Goal: Task Accomplishment & Management: Manage account settings

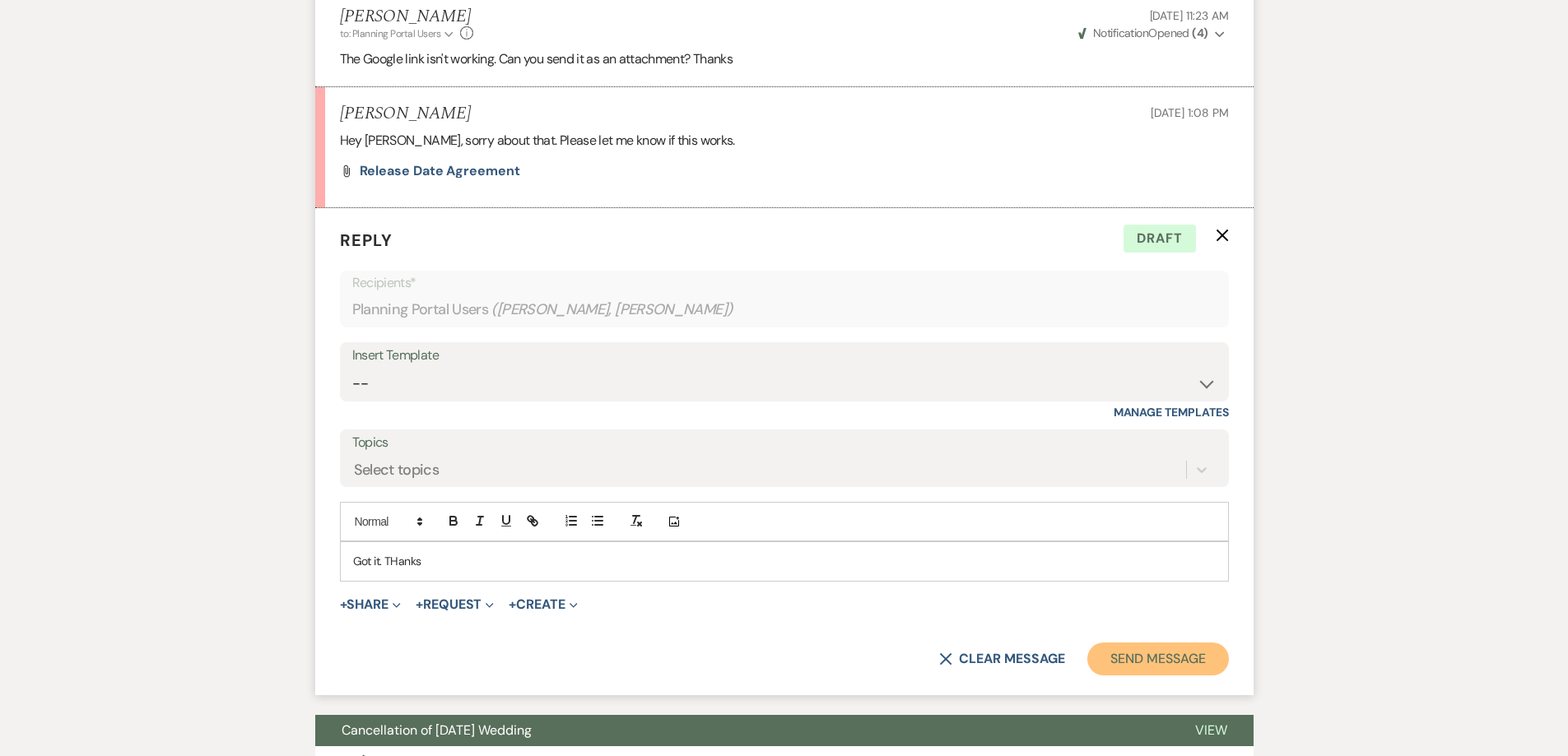
click at [1122, 661] on button "Send Message" at bounding box center [1158, 658] width 141 height 33
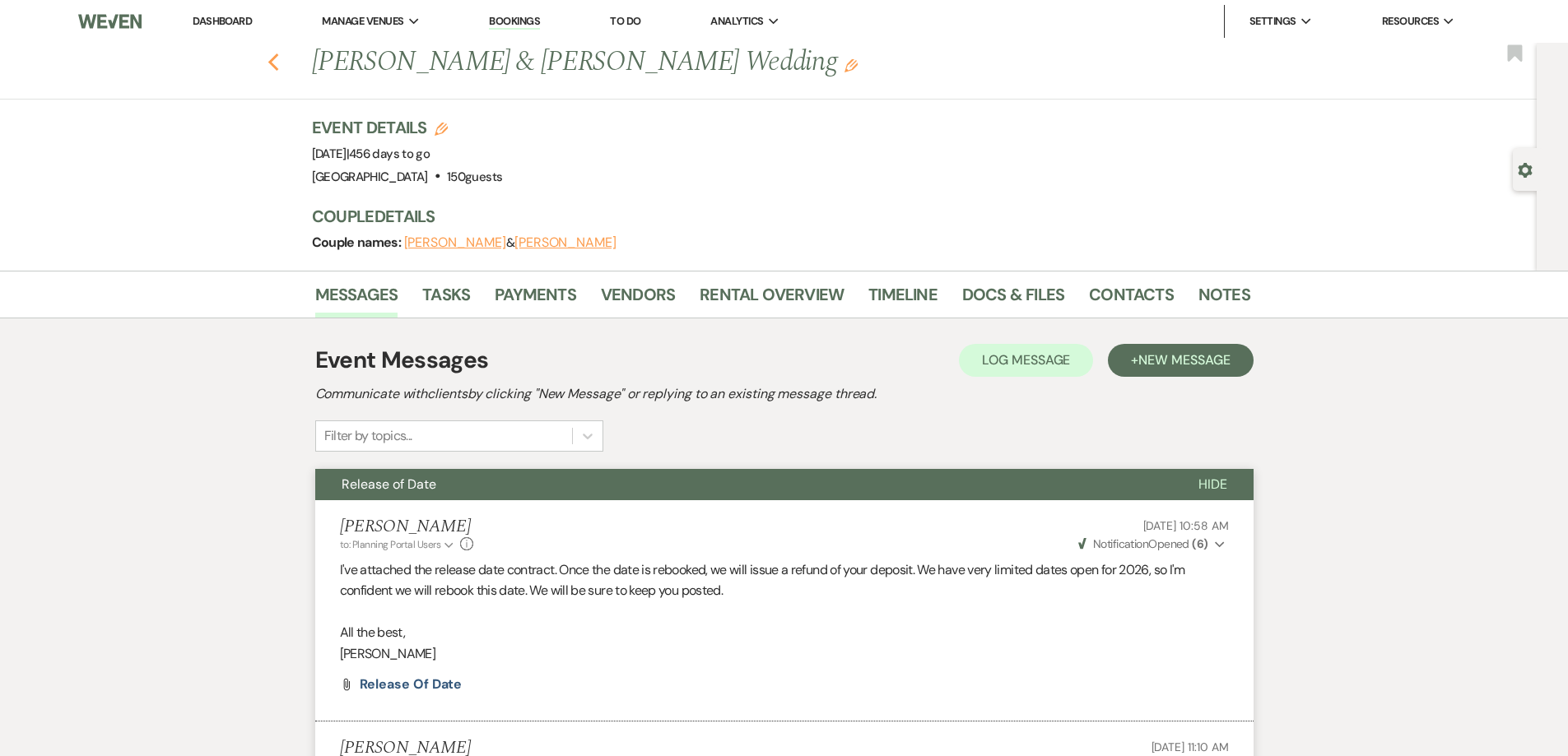
click at [277, 57] on icon "Previous" at bounding box center [273, 62] width 12 height 20
select select "7"
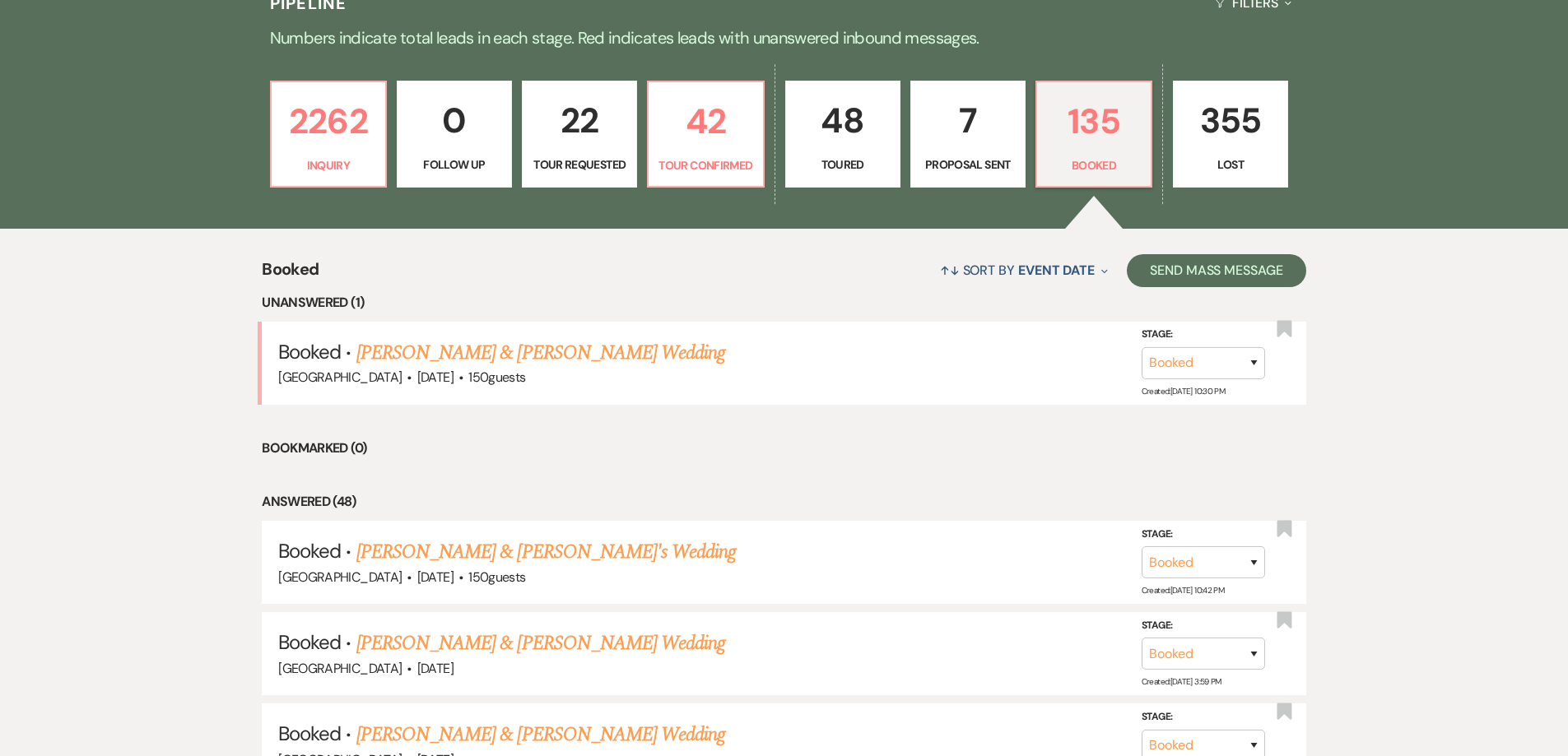
scroll to position [284, 0]
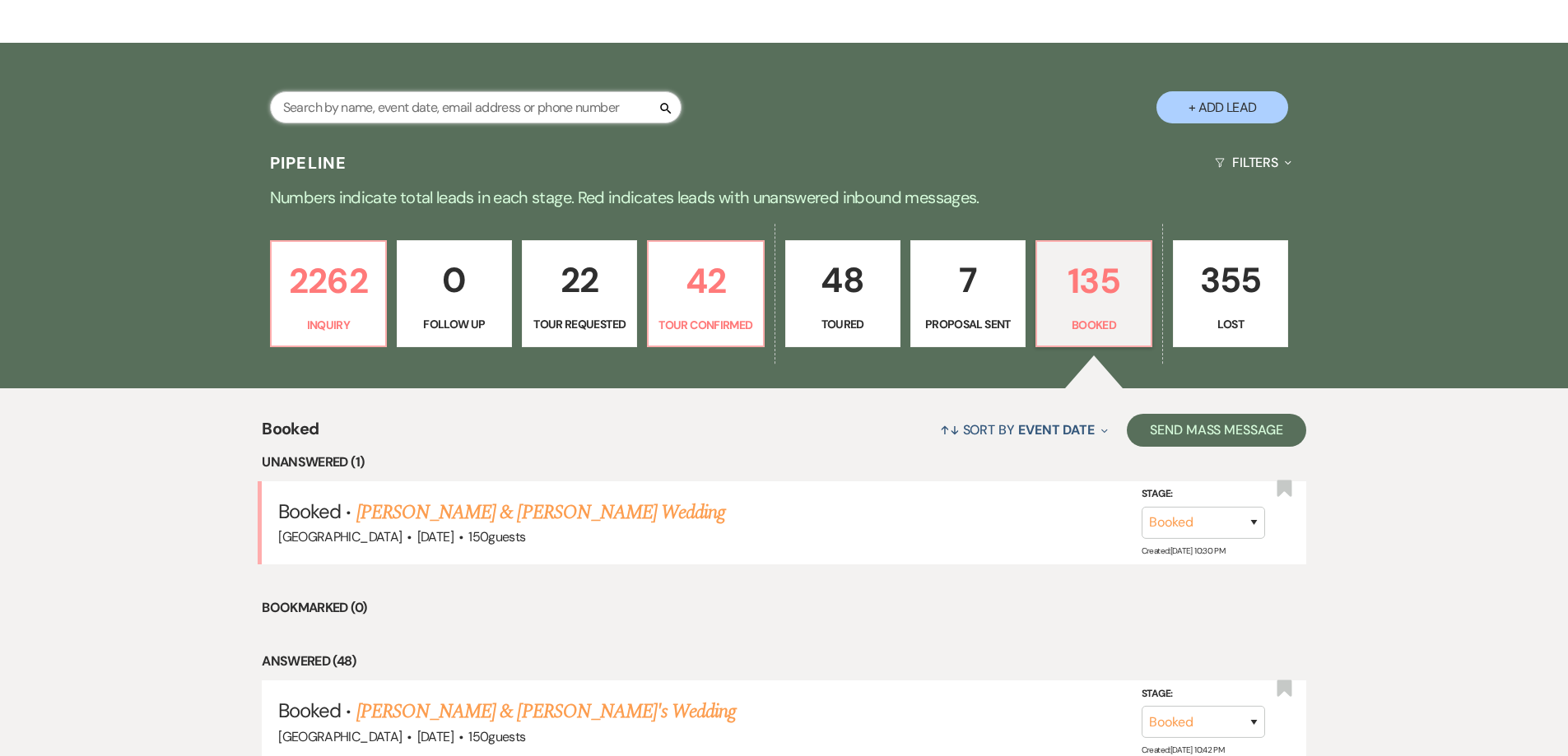
click at [377, 100] on input "text" at bounding box center [475, 107] width 411 height 32
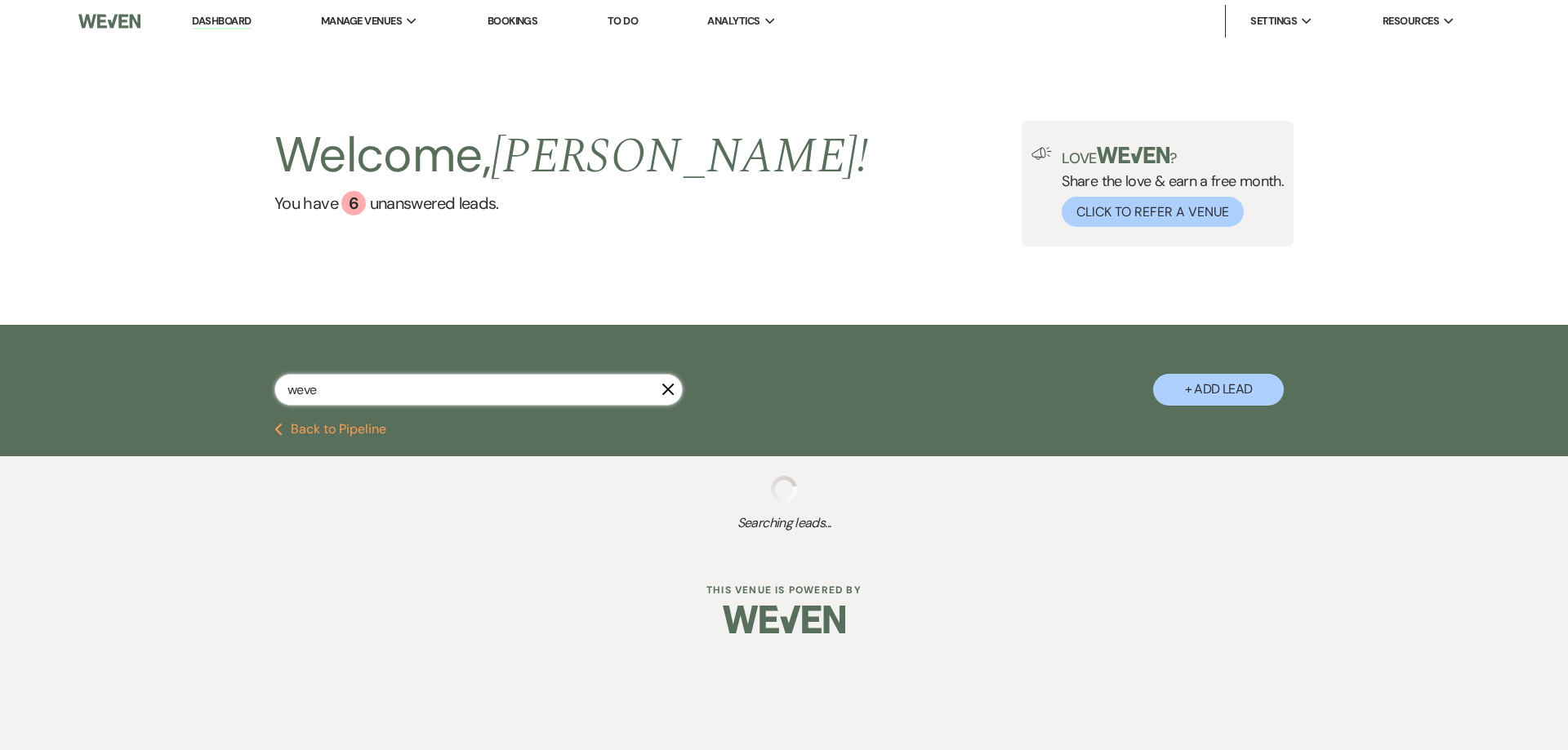
type input "weven"
select select "5"
select select "4"
select select "2"
select select "4"
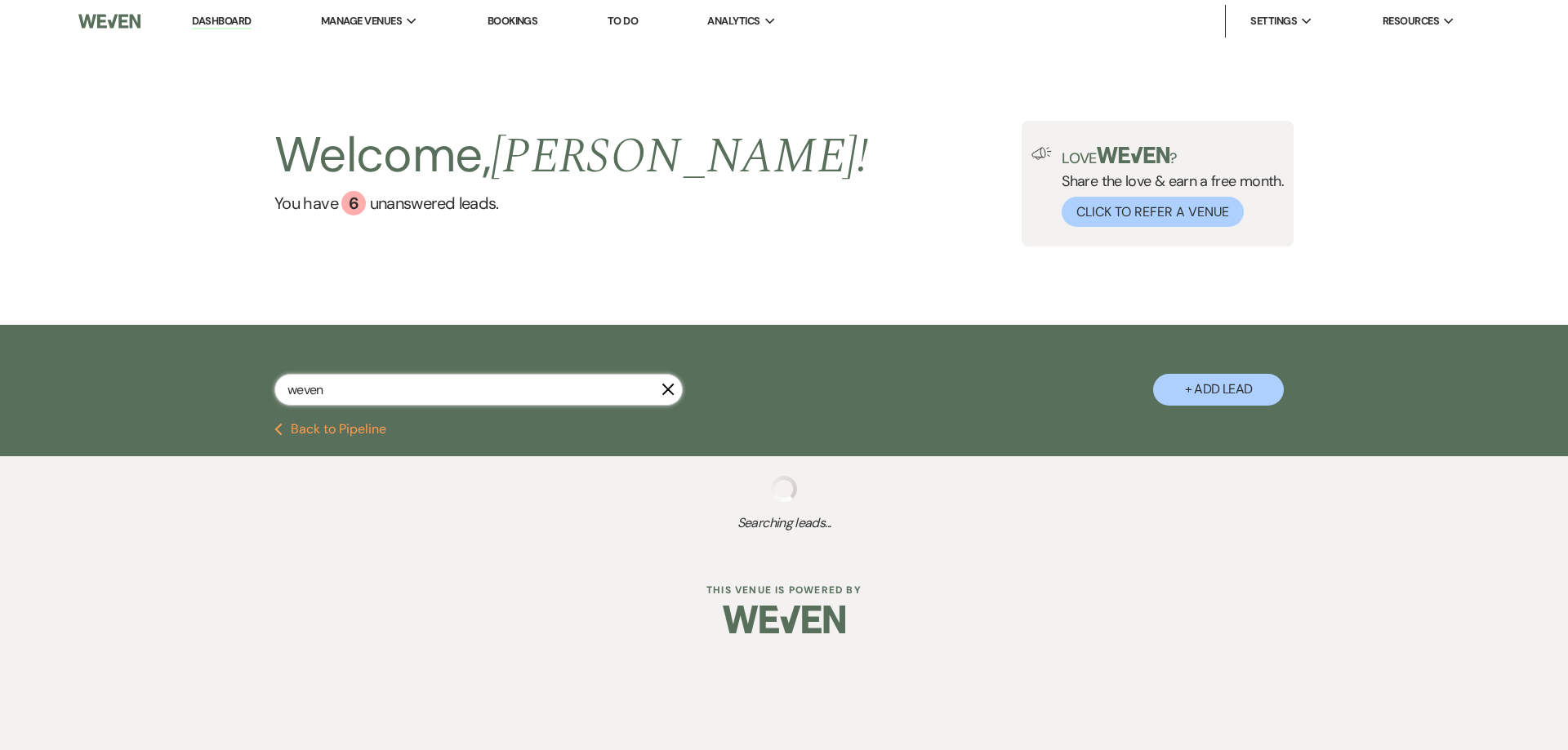
select select "8"
select select "2"
select select "5"
select select "8"
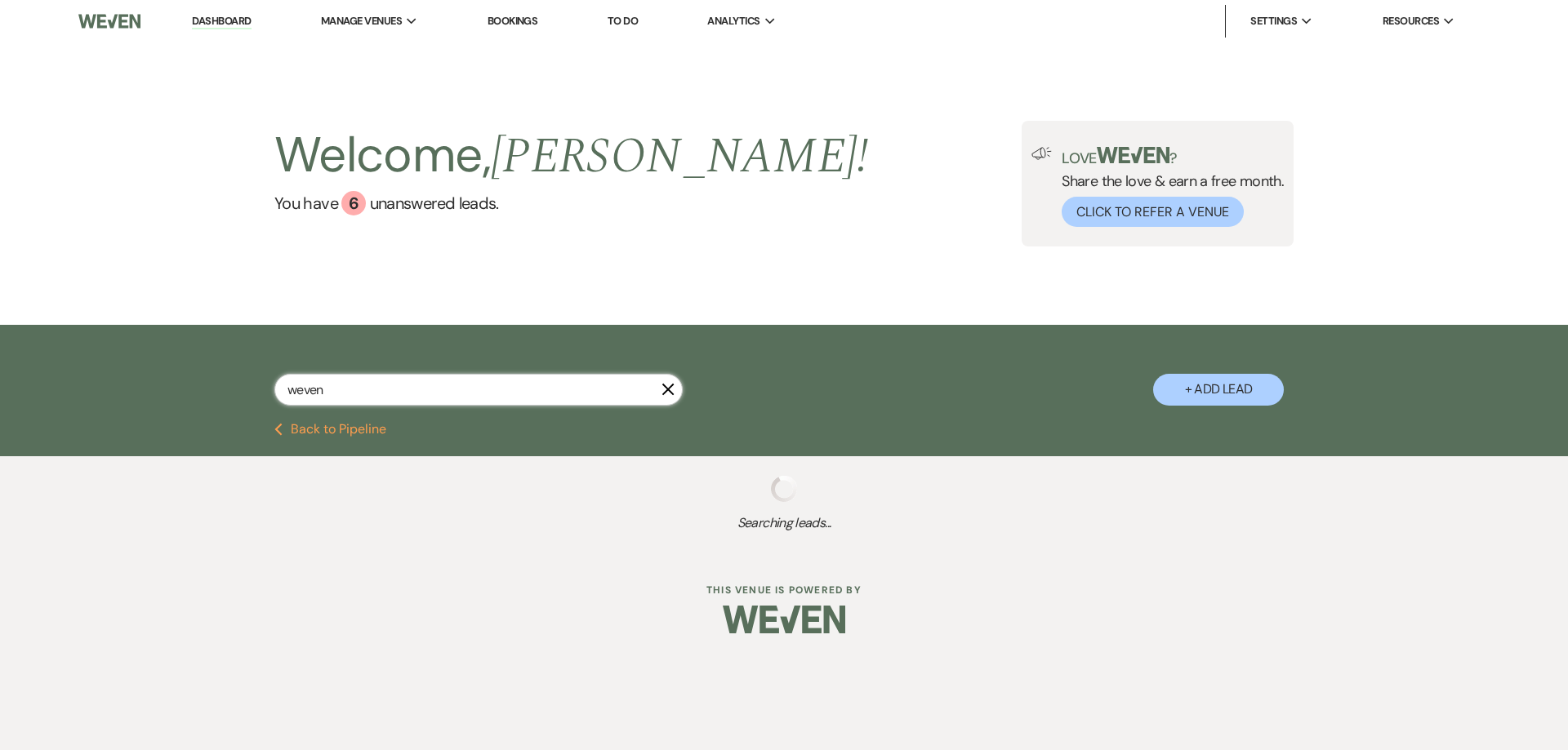
select select "5"
select select "6"
select select "8"
select select "6"
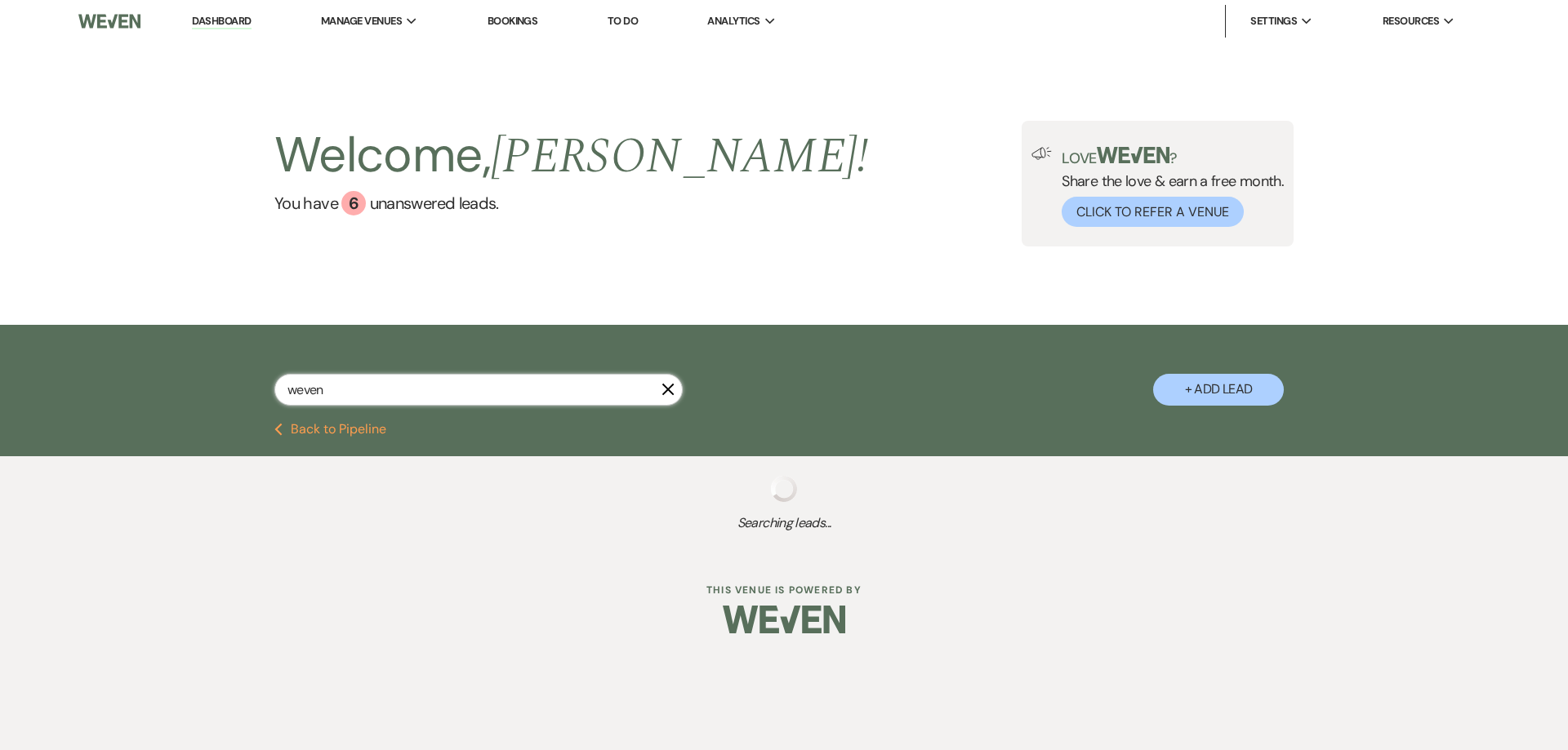
select select "8"
select select "7"
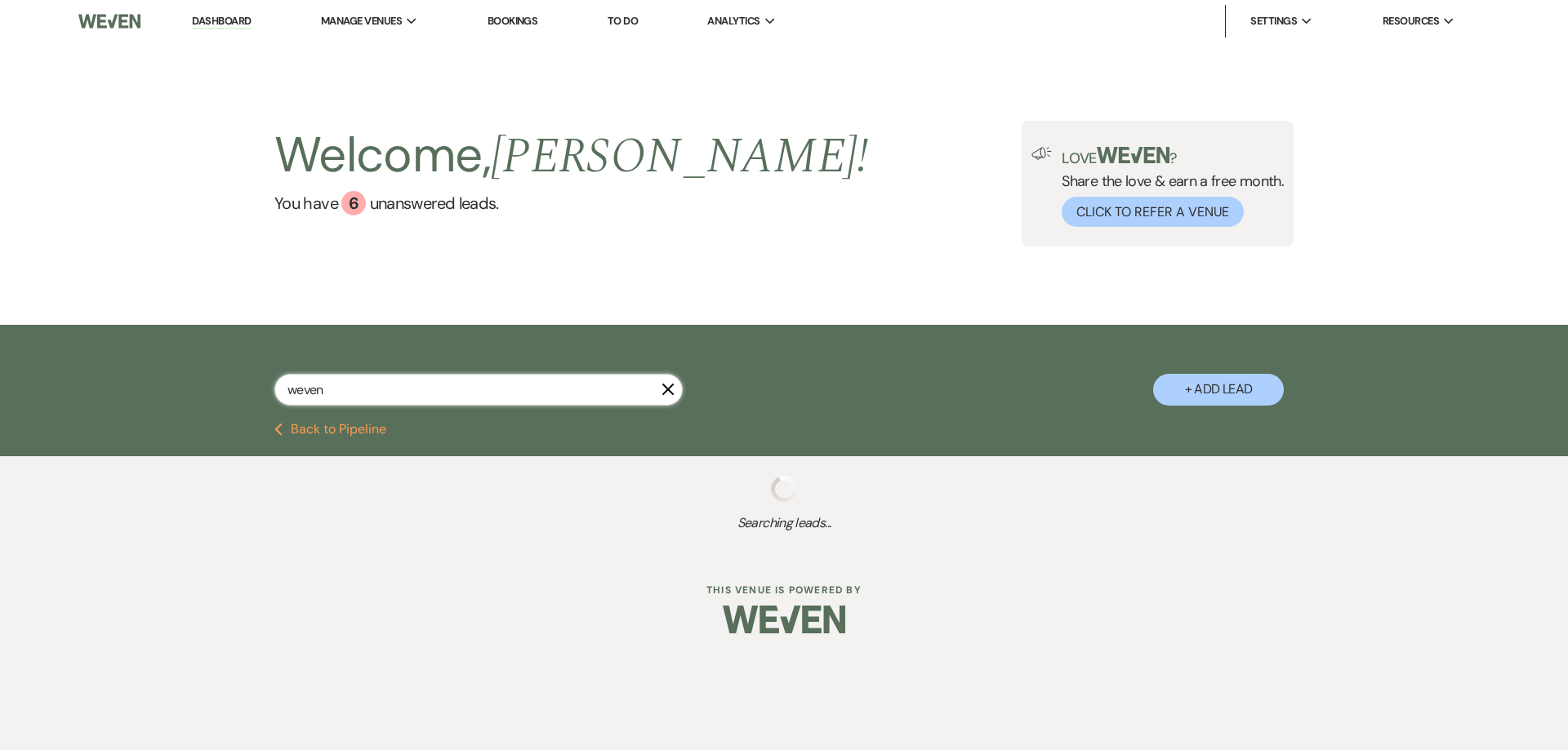
select select "8"
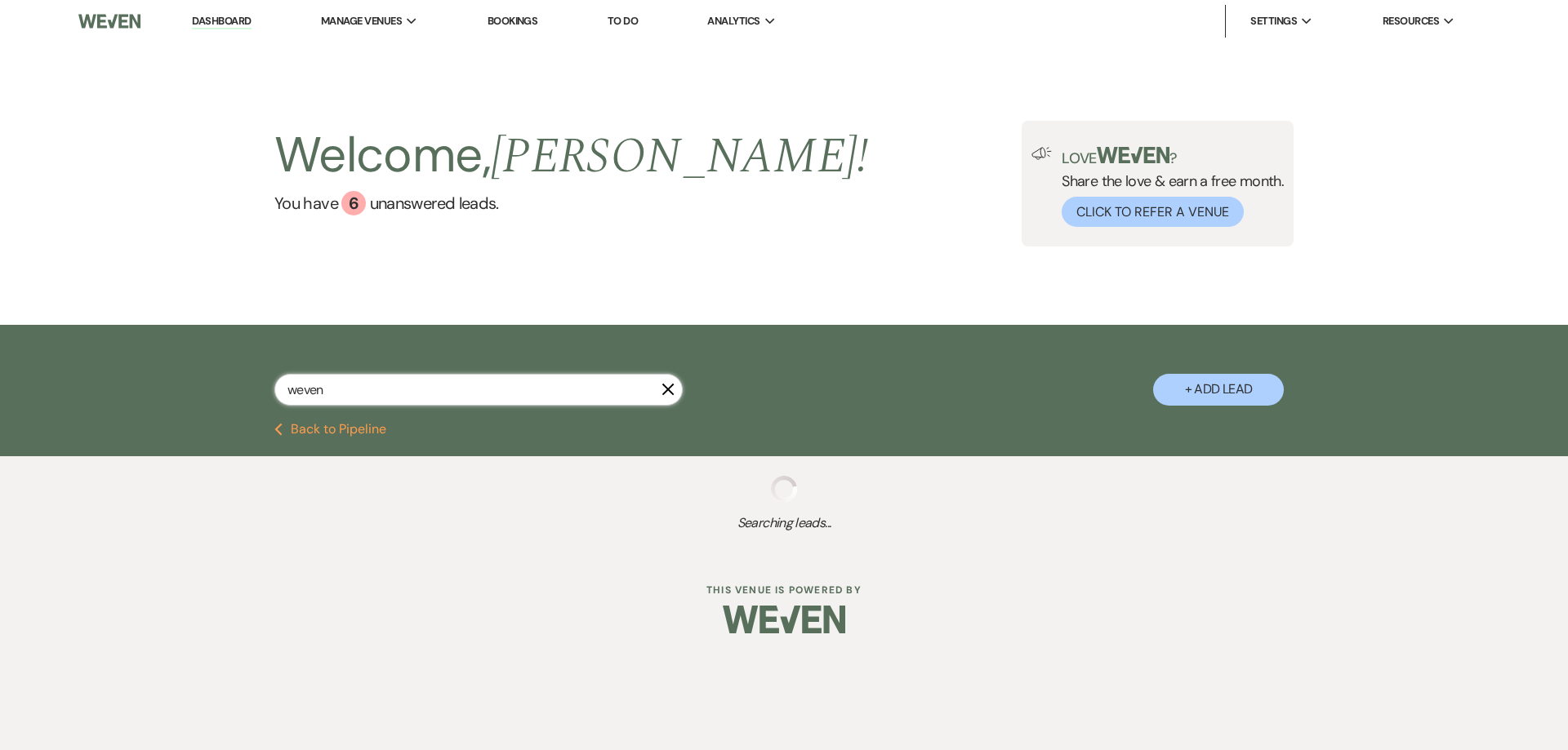
select select "8"
select select "5"
select select "8"
select select "5"
select select "8"
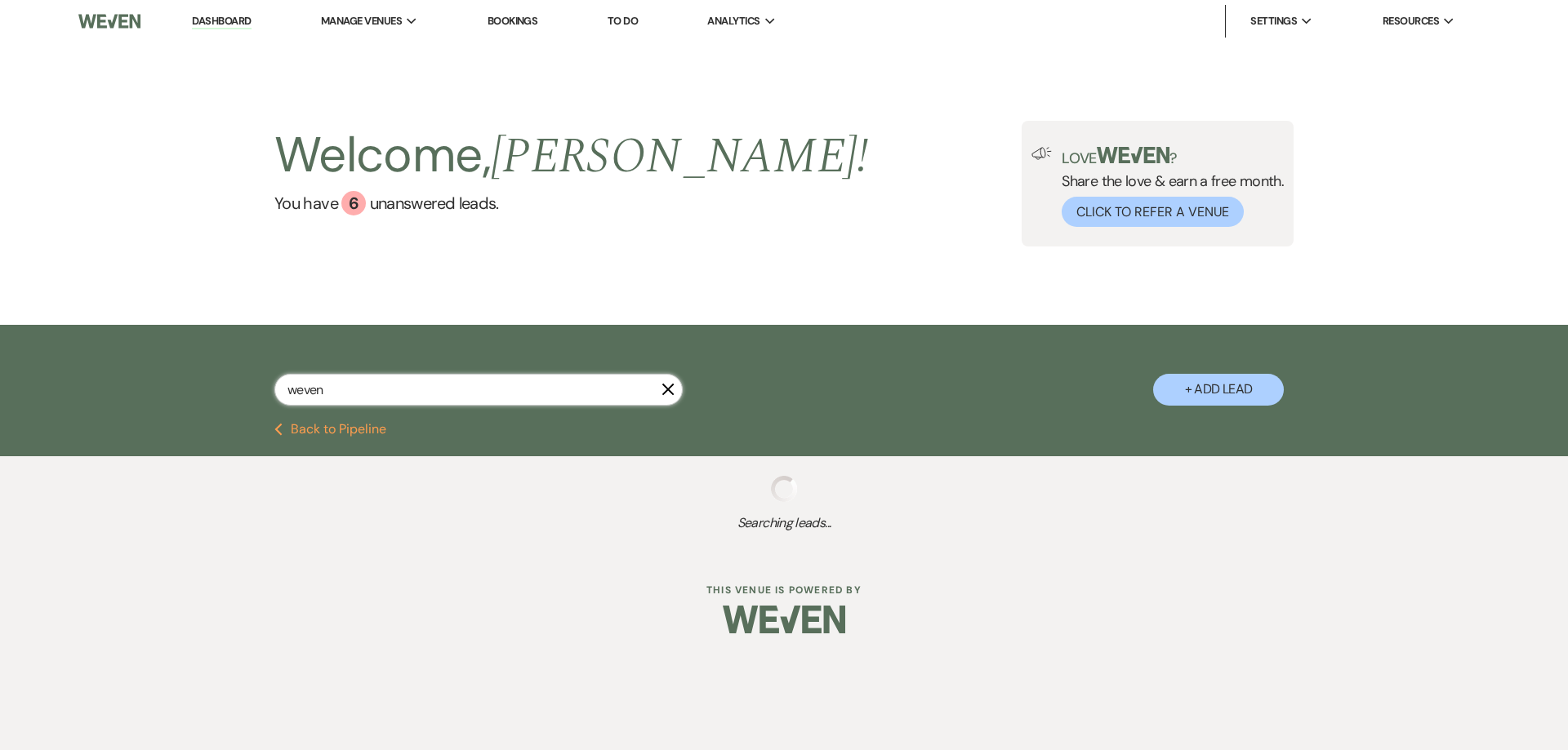
select select "5"
select select "8"
select select "5"
select select "8"
select select "5"
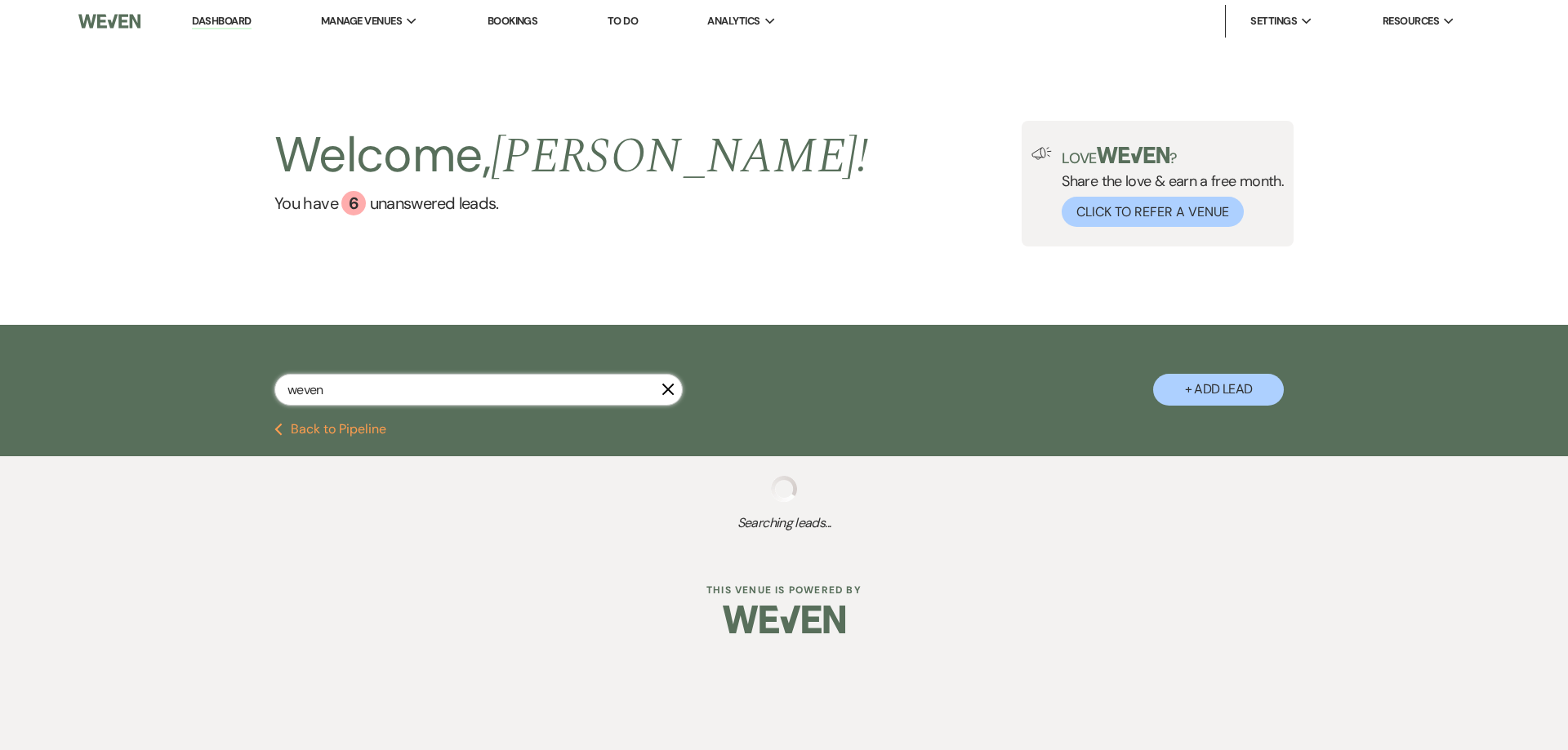
select select "8"
select select "5"
select select "8"
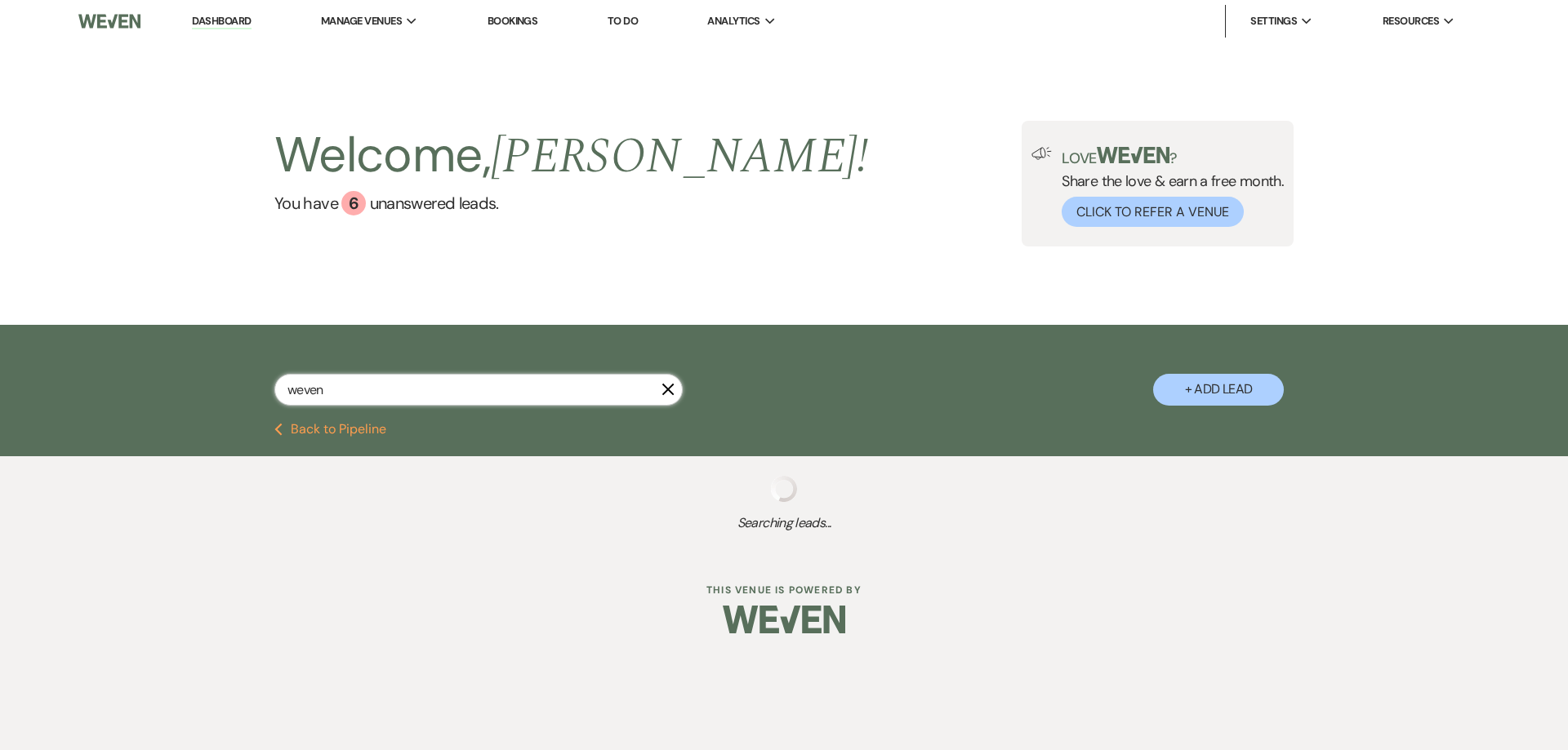
select select "8"
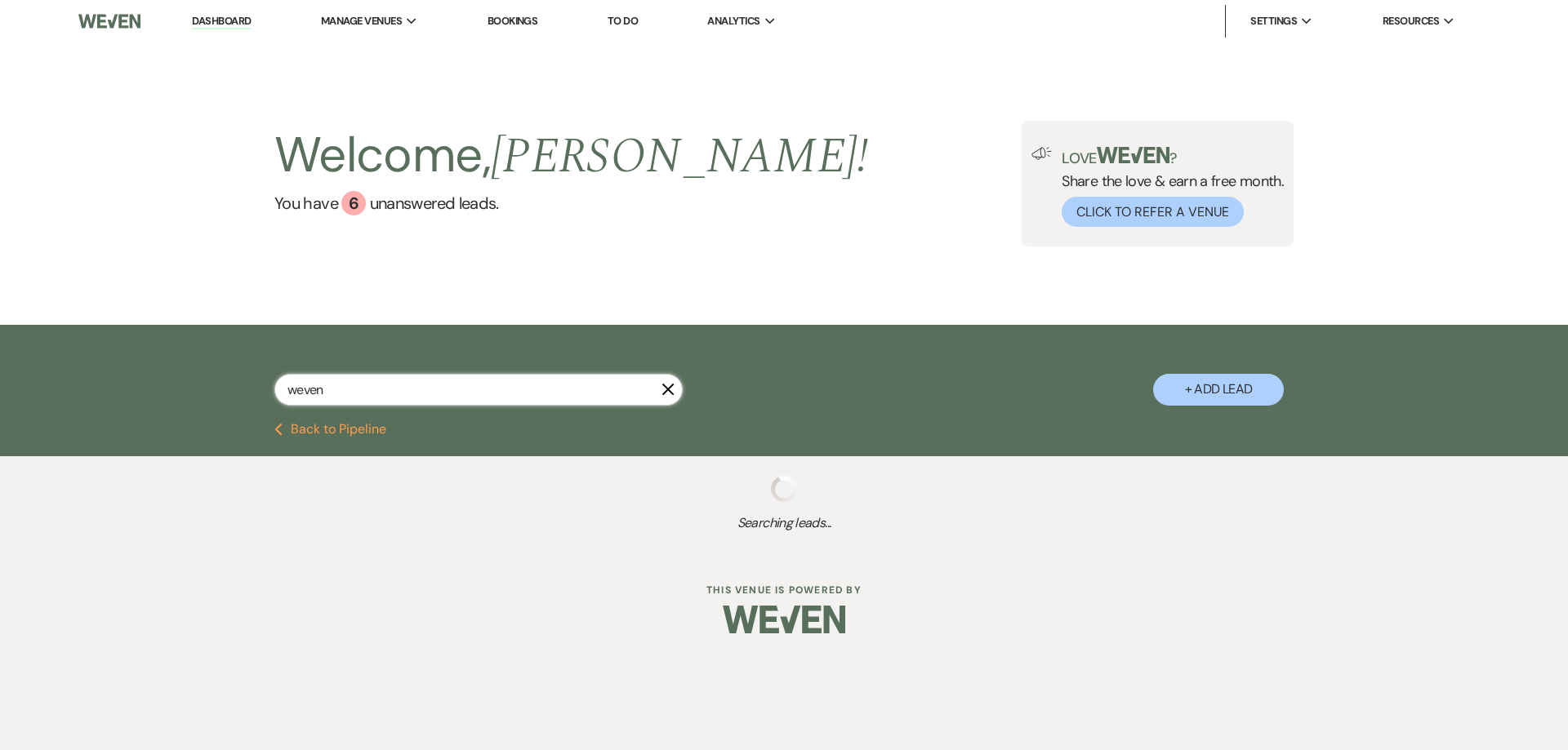
select select "8"
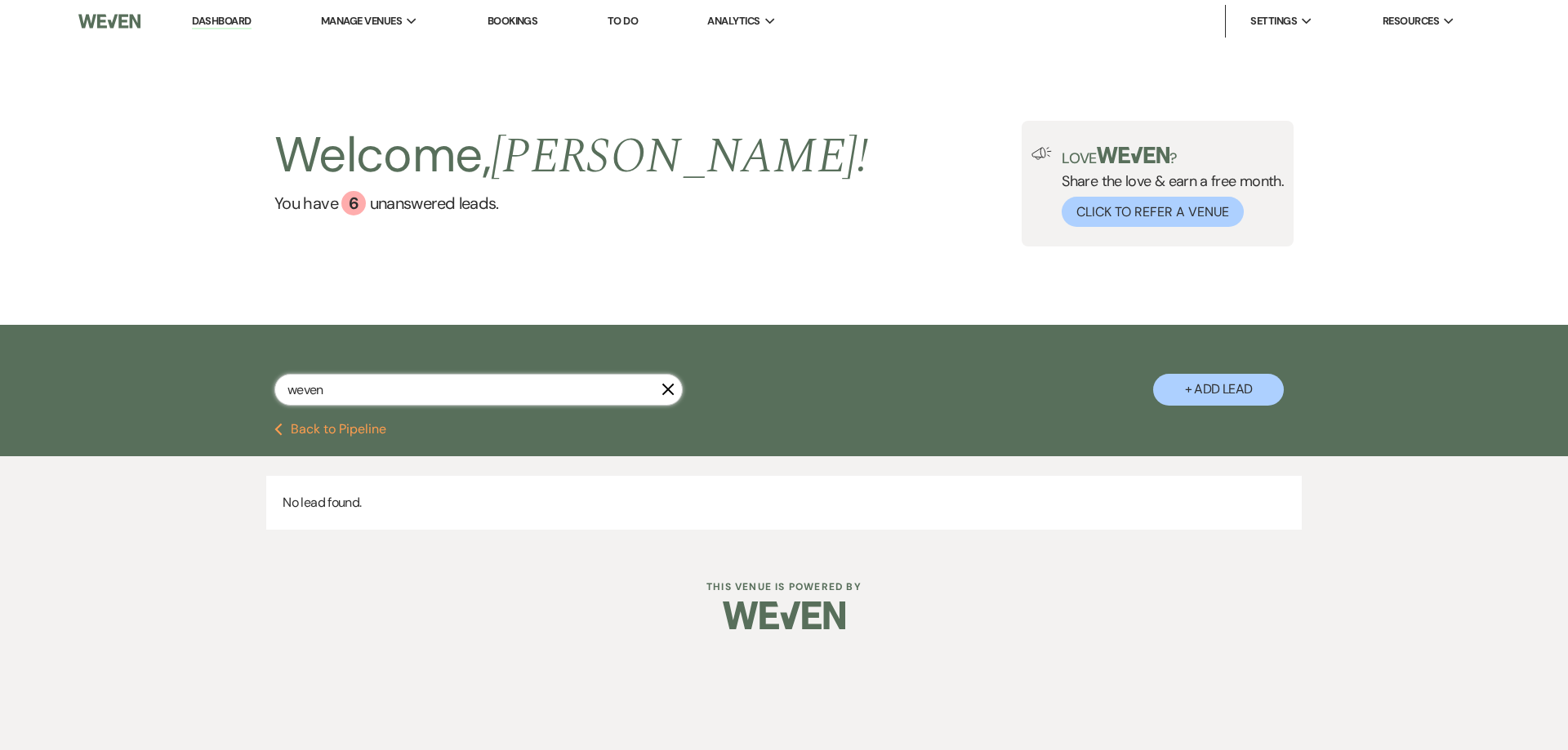
drag, startPoint x: 277, startPoint y: 374, endPoint x: 228, endPoint y: 374, distance: 49.0
click at [228, 374] on div "weven X + Add Lead" at bounding box center [784, 376] width 1176 height 86
type input "w"
click at [334, 426] on button "Previous Back to Pipeline" at bounding box center [330, 430] width 112 height 13
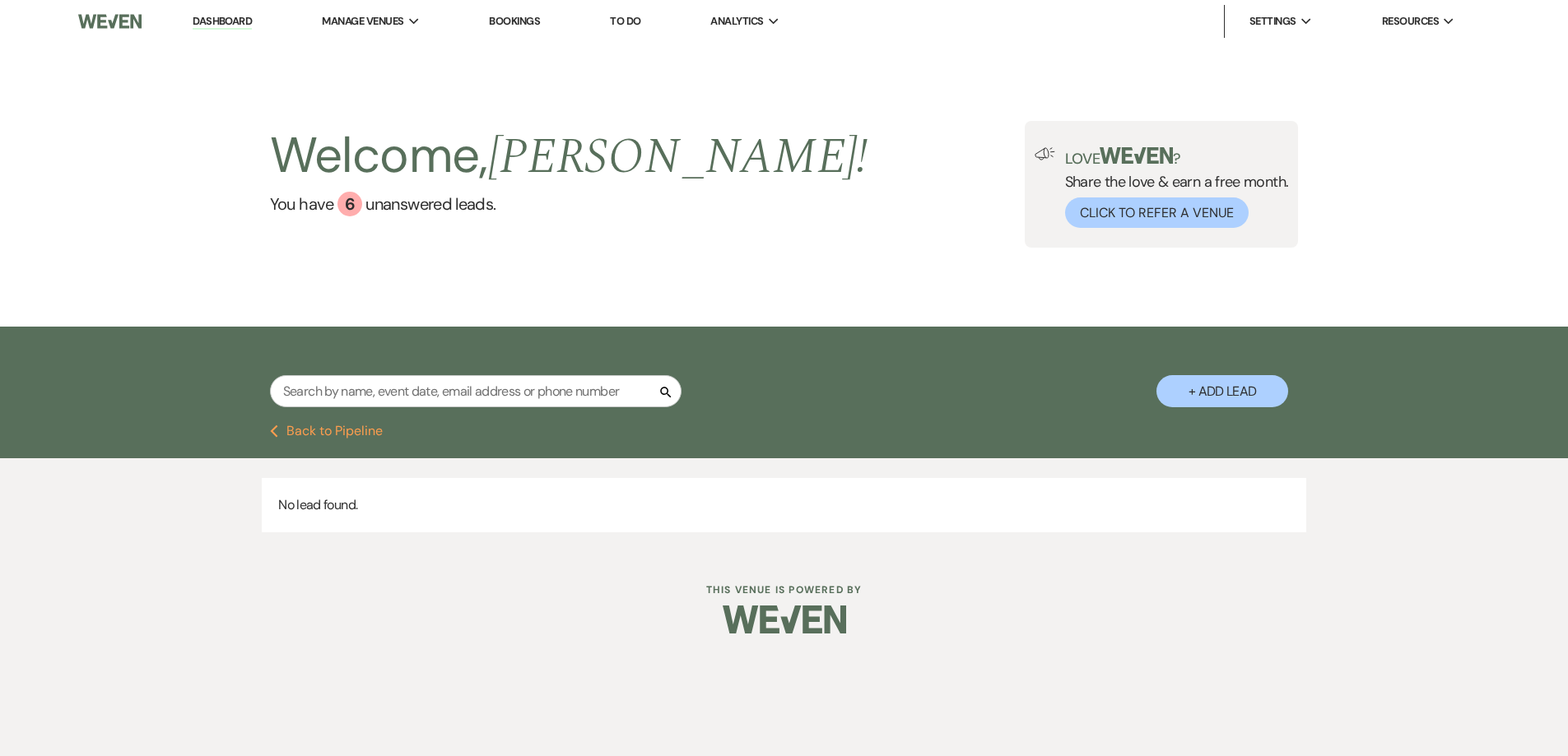
select select "7"
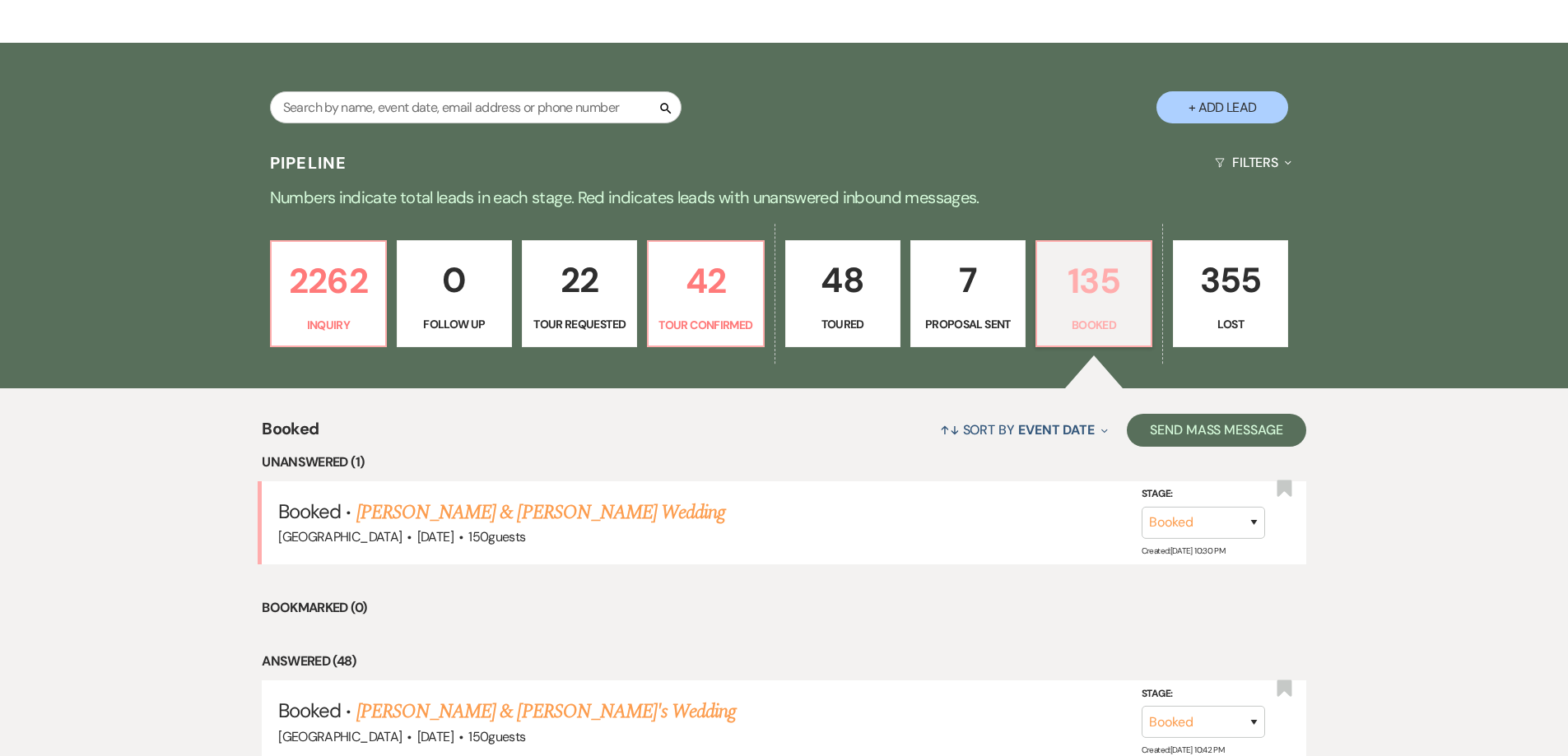
click at [1092, 289] on p "135" at bounding box center [1094, 281] width 94 height 55
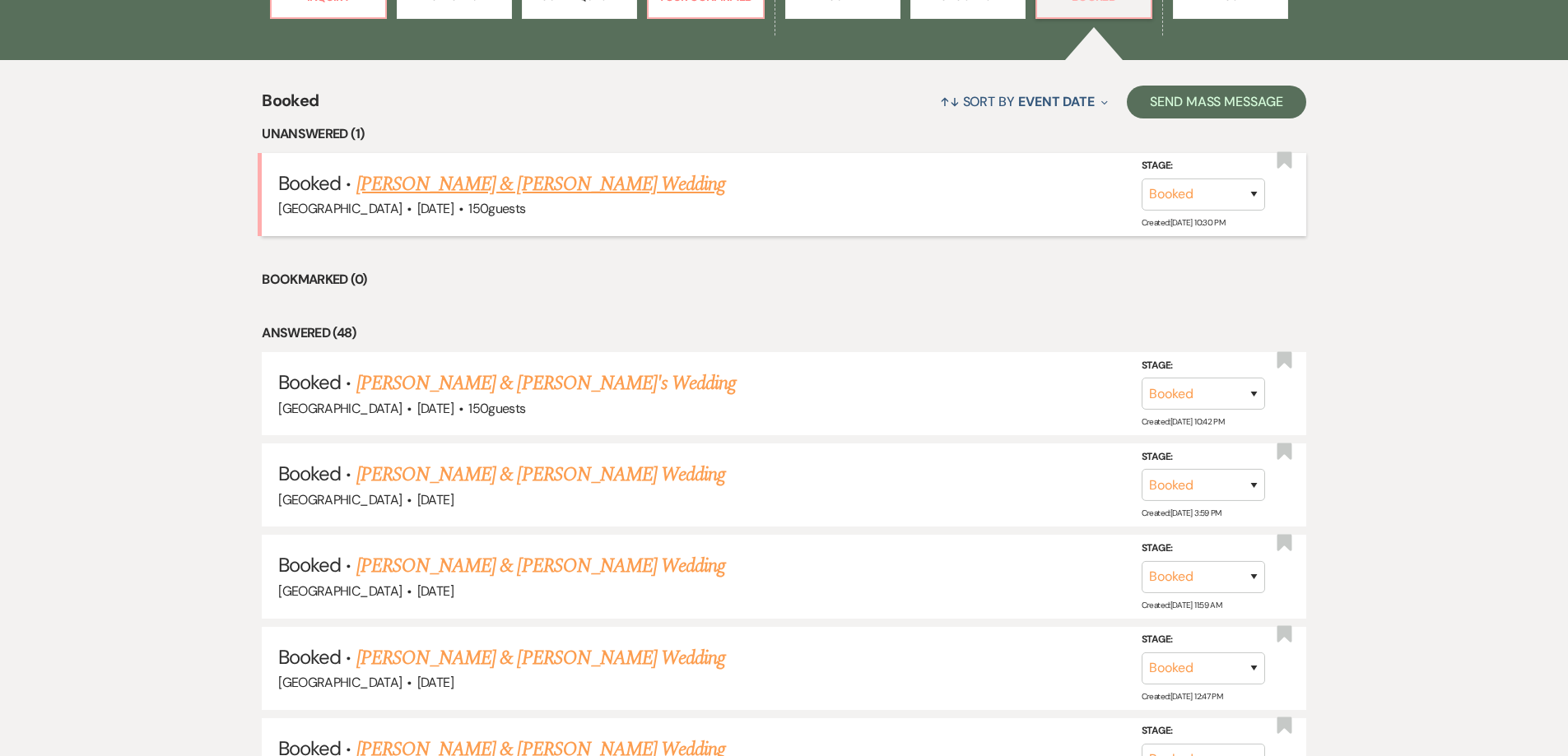
scroll to position [613, 0]
click at [549, 482] on link "[PERSON_NAME] & [PERSON_NAME] Wedding" at bounding box center [540, 474] width 369 height 30
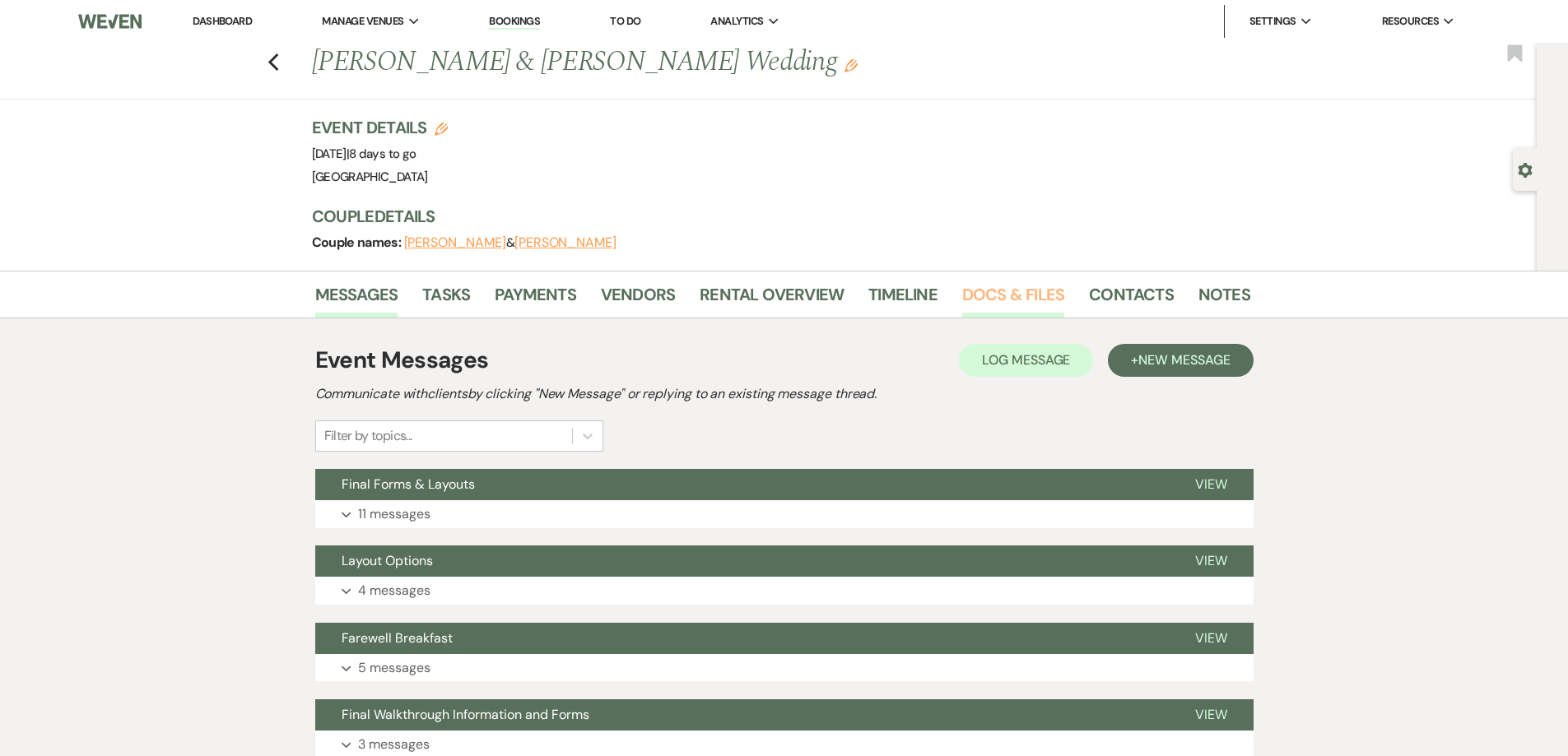
click at [1009, 303] on link "Docs & Files" at bounding box center [1013, 300] width 102 height 37
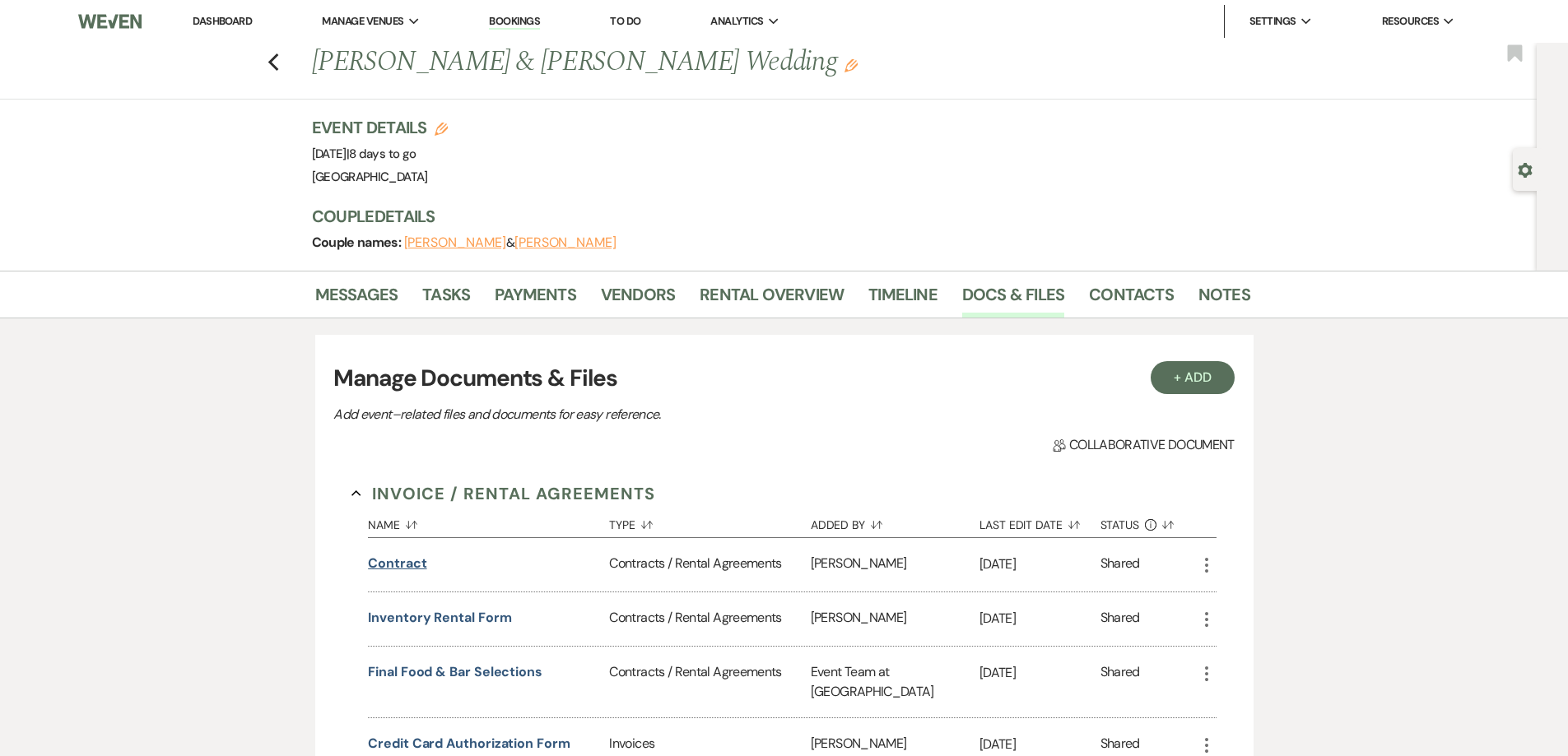
click at [406, 563] on button "contract" at bounding box center [397, 563] width 58 height 20
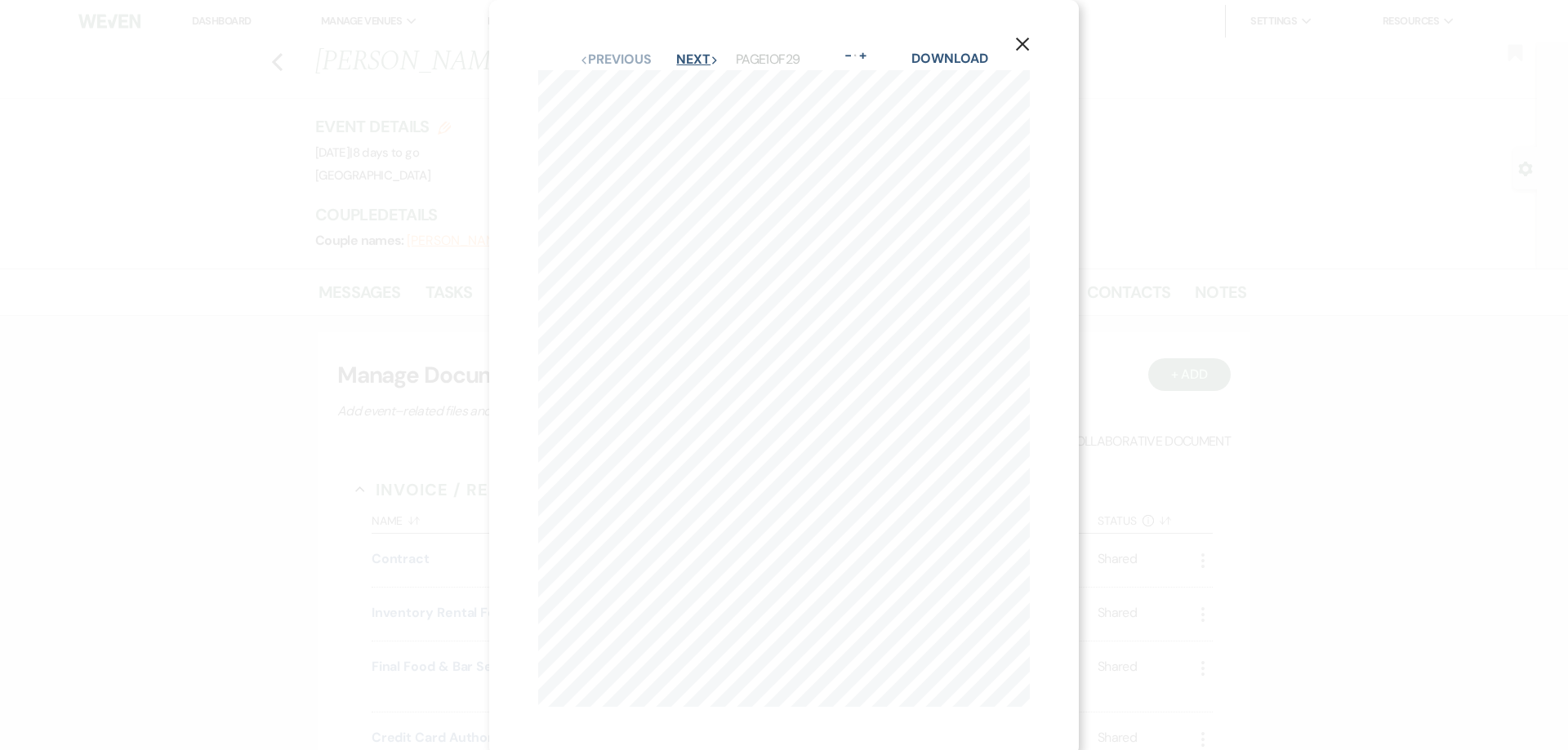
click at [676, 58] on button "Next Next" at bounding box center [698, 60] width 43 height 13
click at [675, 58] on button "Next Next" at bounding box center [697, 60] width 43 height 13
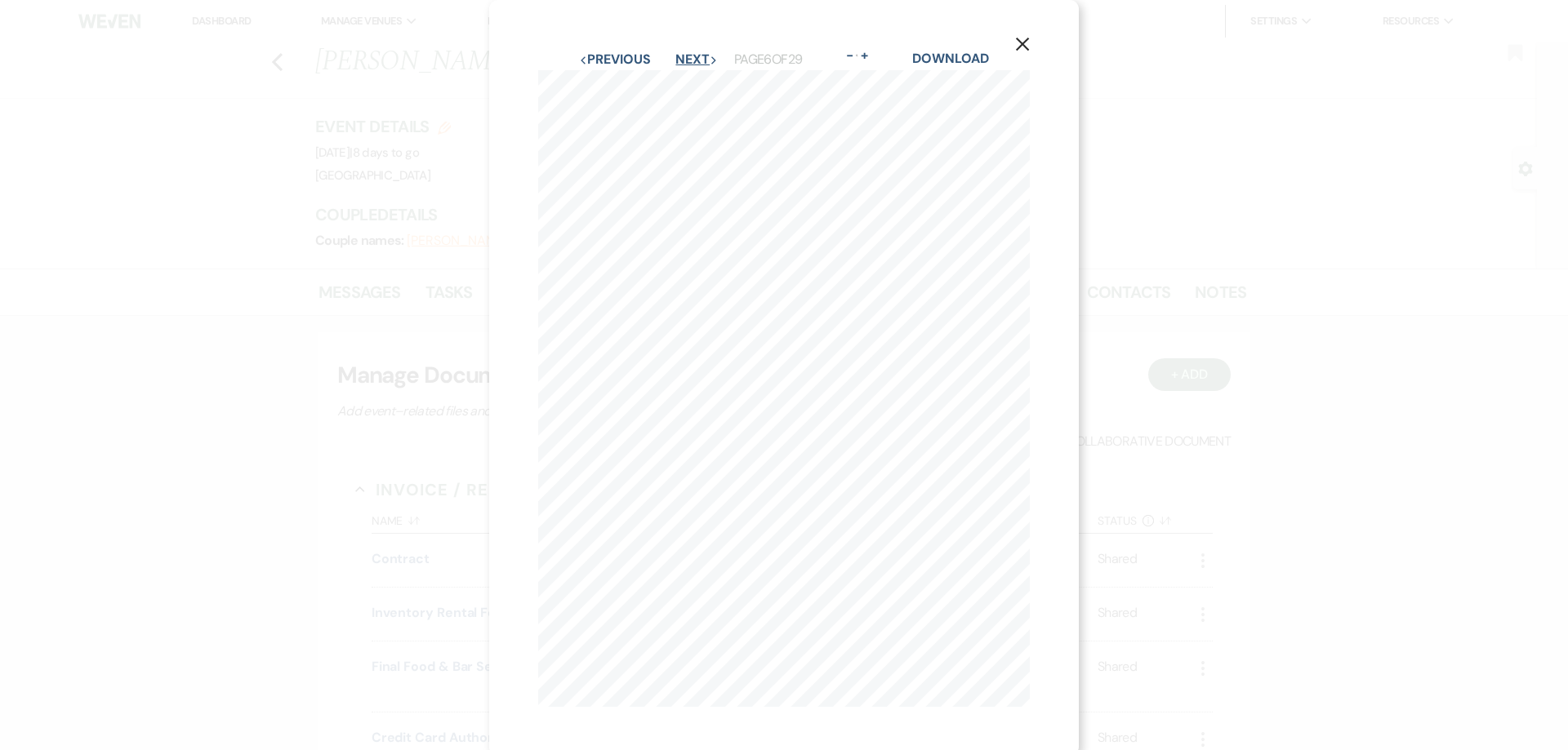
click at [675, 58] on button "Next Next" at bounding box center [697, 60] width 43 height 13
click at [676, 58] on button "Next Next" at bounding box center [698, 60] width 43 height 13
click at [675, 58] on button "Next Next" at bounding box center [697, 60] width 43 height 13
click at [675, 58] on button "Next Next" at bounding box center [696, 60] width 43 height 13
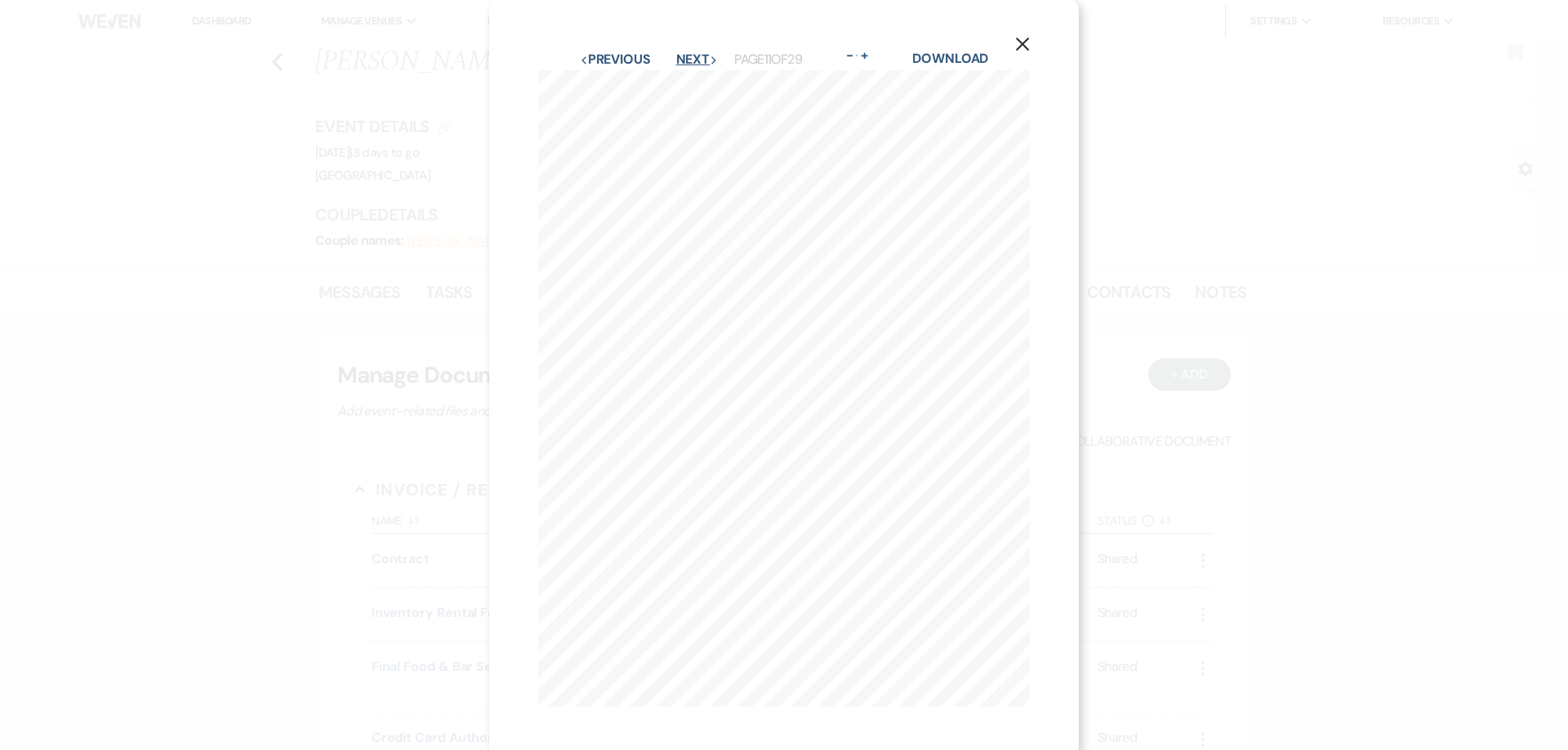
click at [676, 58] on button "Next Next" at bounding box center [698, 60] width 43 height 13
click at [675, 58] on button "Next Next" at bounding box center [697, 60] width 43 height 13
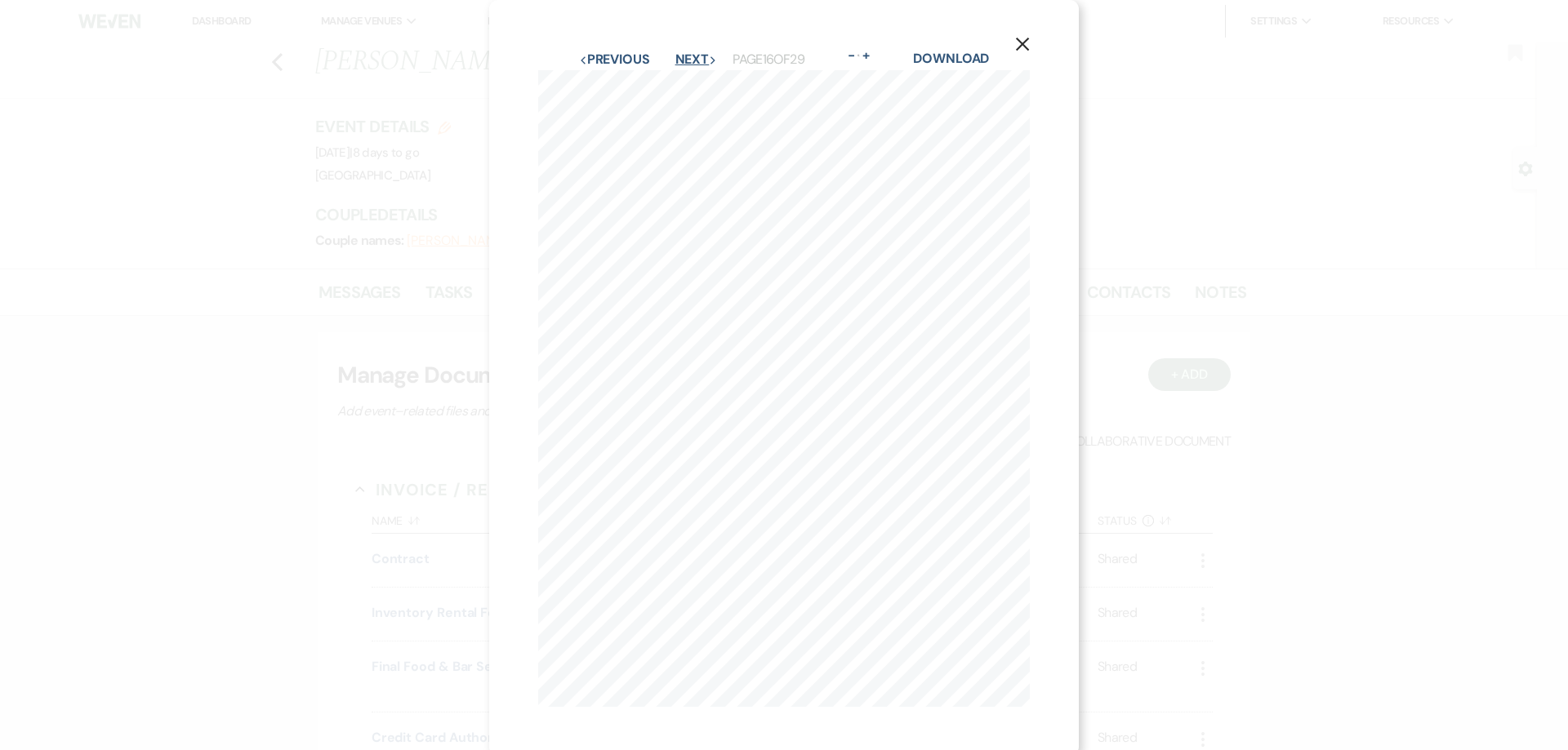
click at [675, 58] on button "Next Next" at bounding box center [697, 60] width 43 height 13
click at [675, 58] on button "Next Next" at bounding box center [696, 60] width 43 height 13
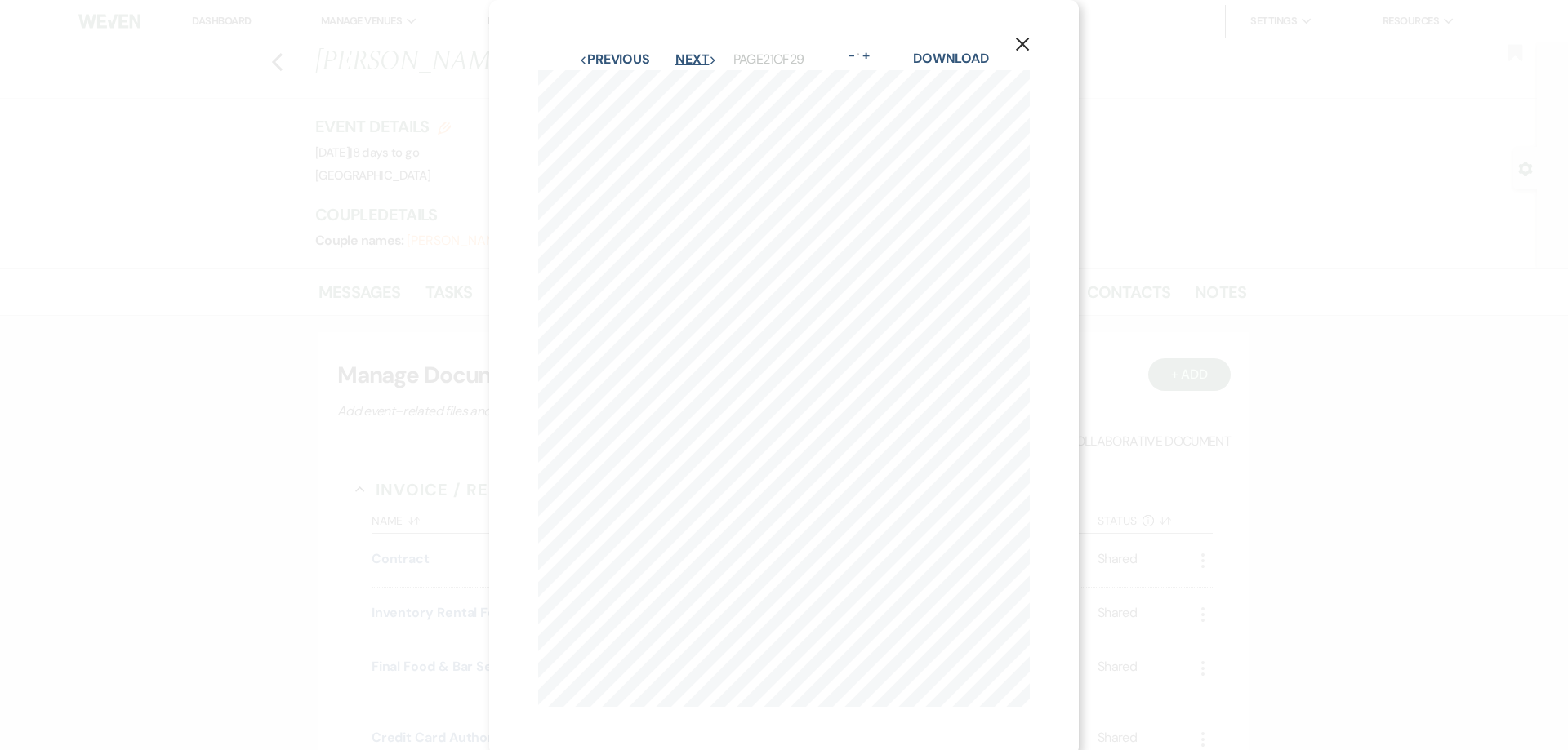
click at [675, 58] on button "Next Next" at bounding box center [697, 60] width 43 height 13
click at [675, 58] on button "Next Next" at bounding box center [696, 60] width 43 height 13
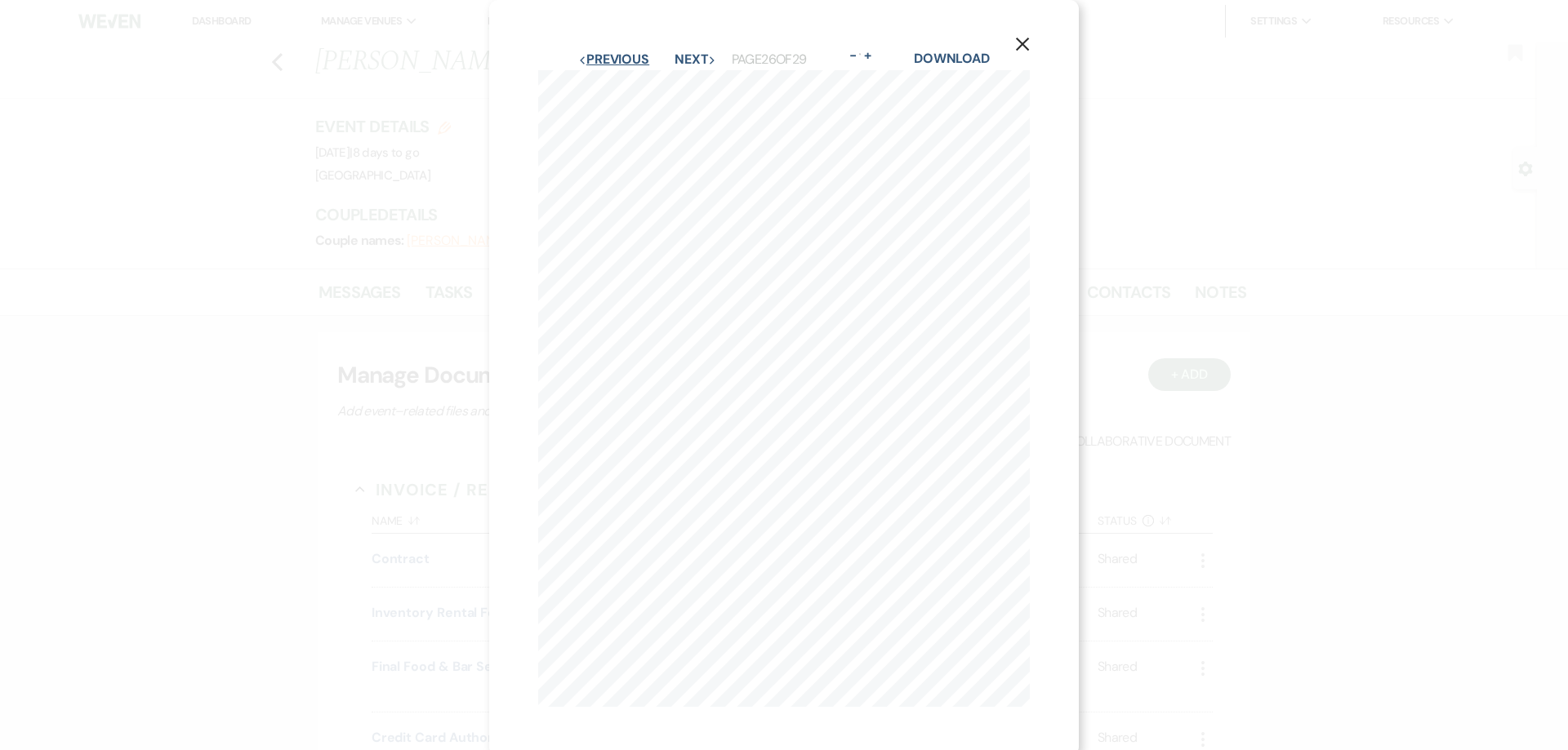
click at [623, 57] on button "Previous Previous" at bounding box center [614, 60] width 71 height 13
click at [675, 61] on button "Next Next" at bounding box center [696, 60] width 43 height 13
click at [632, 61] on button "Previous Previous" at bounding box center [614, 60] width 71 height 13
